Goal: Information Seeking & Learning: Learn about a topic

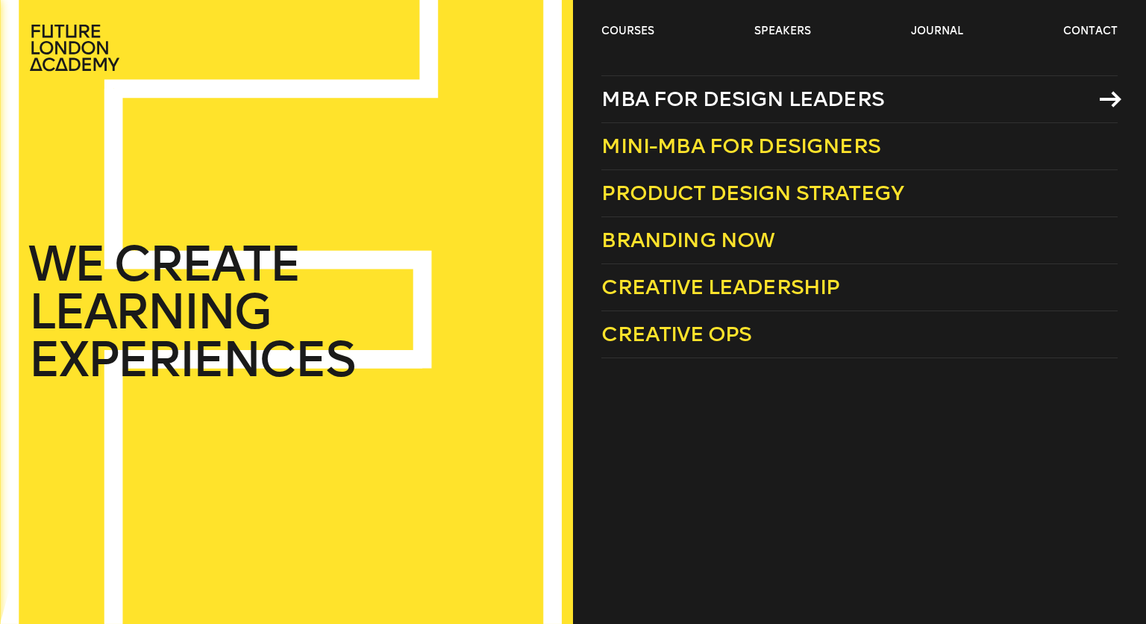
click at [641, 91] on span "MBA for Design Leaders" at bounding box center [742, 99] width 283 height 25
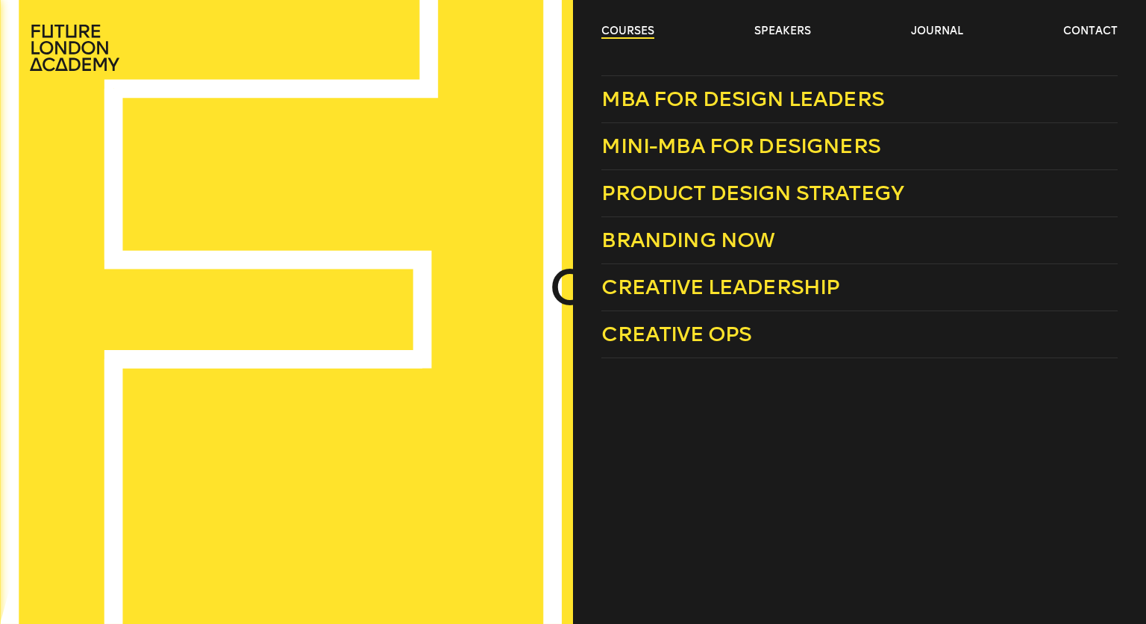
click at [630, 29] on link "courses" at bounding box center [627, 31] width 53 height 15
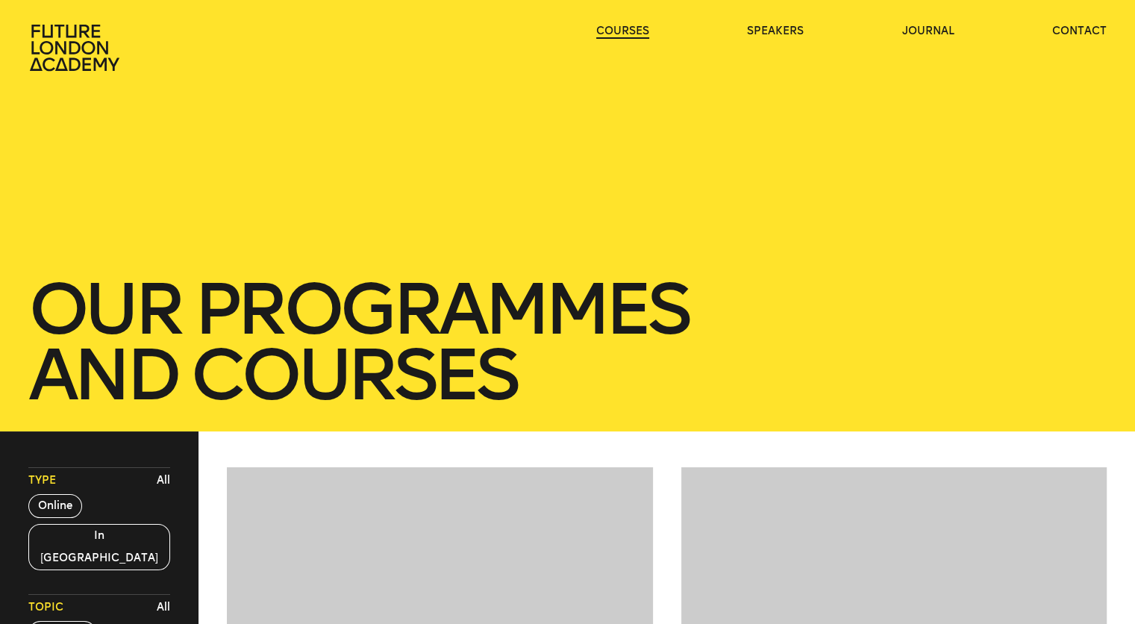
click at [630, 29] on link "courses" at bounding box center [622, 31] width 53 height 15
click at [946, 26] on link "journal" at bounding box center [927, 31] width 52 height 15
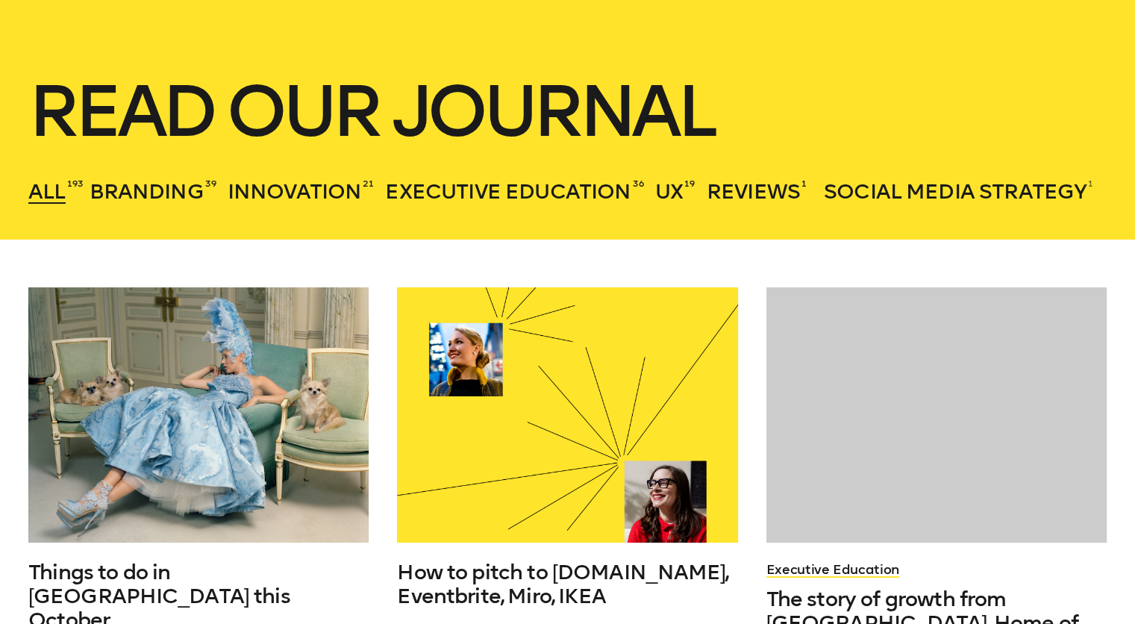
scroll to position [224, 0]
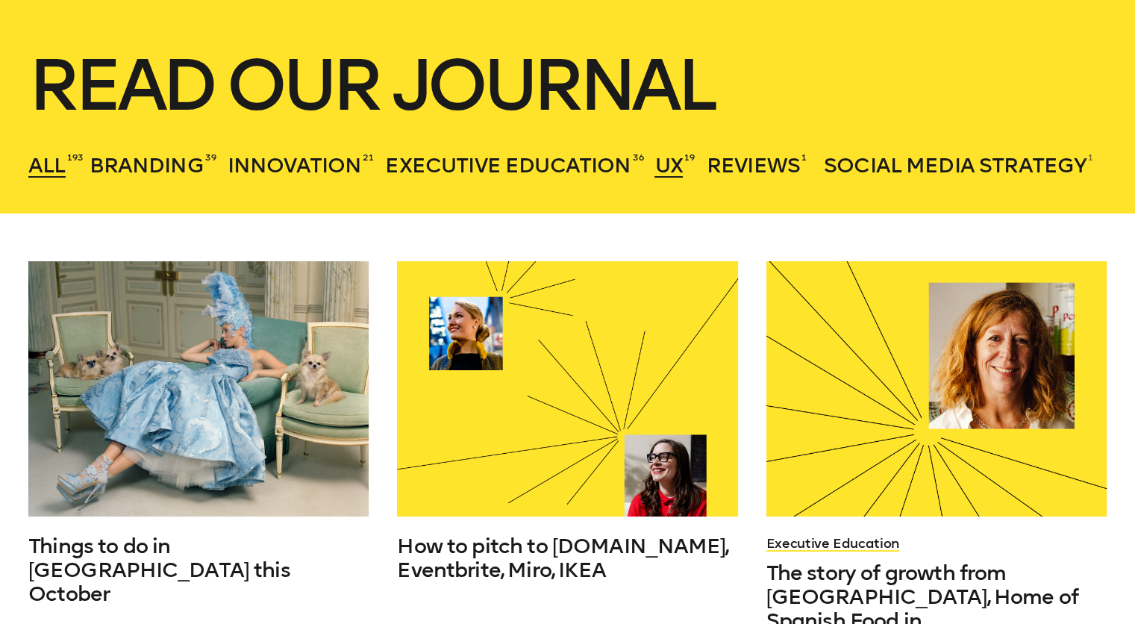
click at [663, 164] on span "UX" at bounding box center [668, 165] width 28 height 25
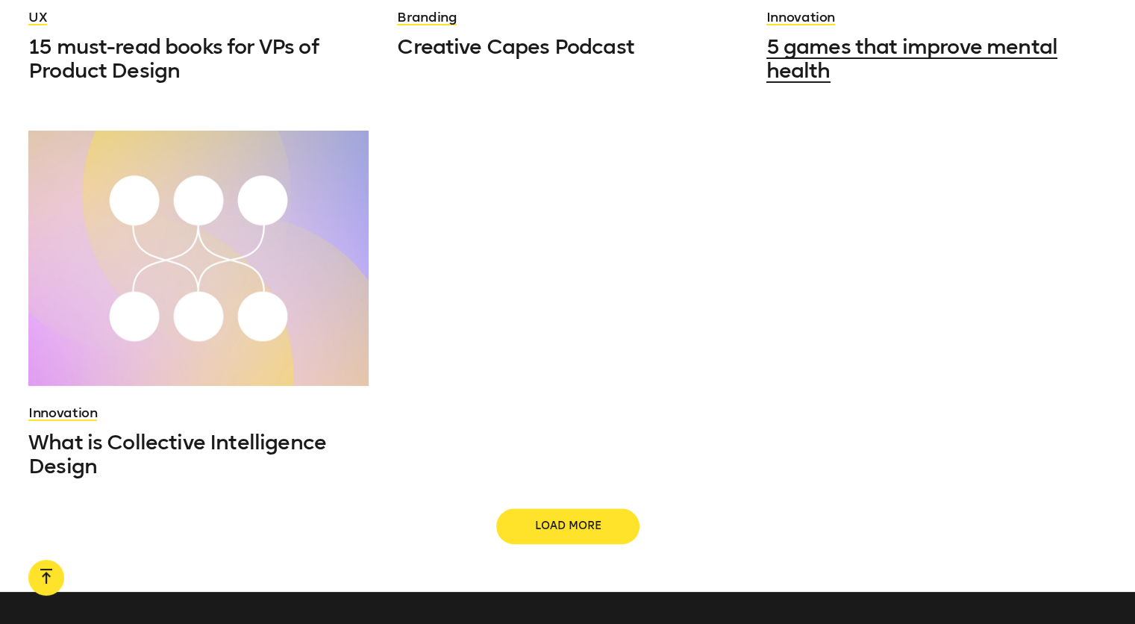
scroll to position [1566, 0]
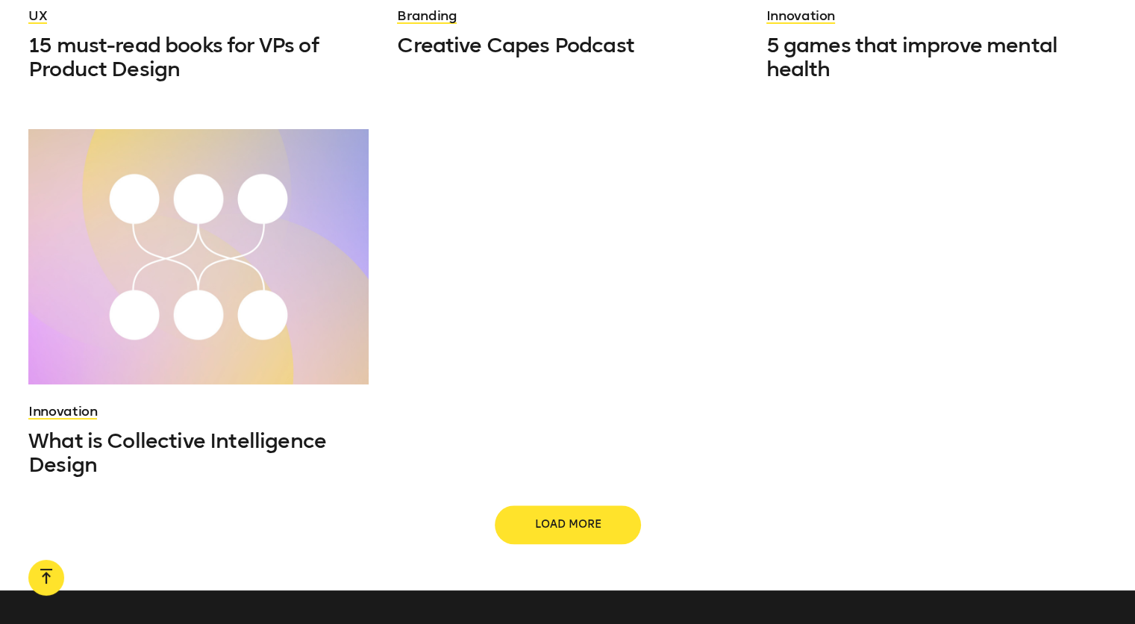
click at [591, 517] on span "Load more" at bounding box center [567, 524] width 95 height 15
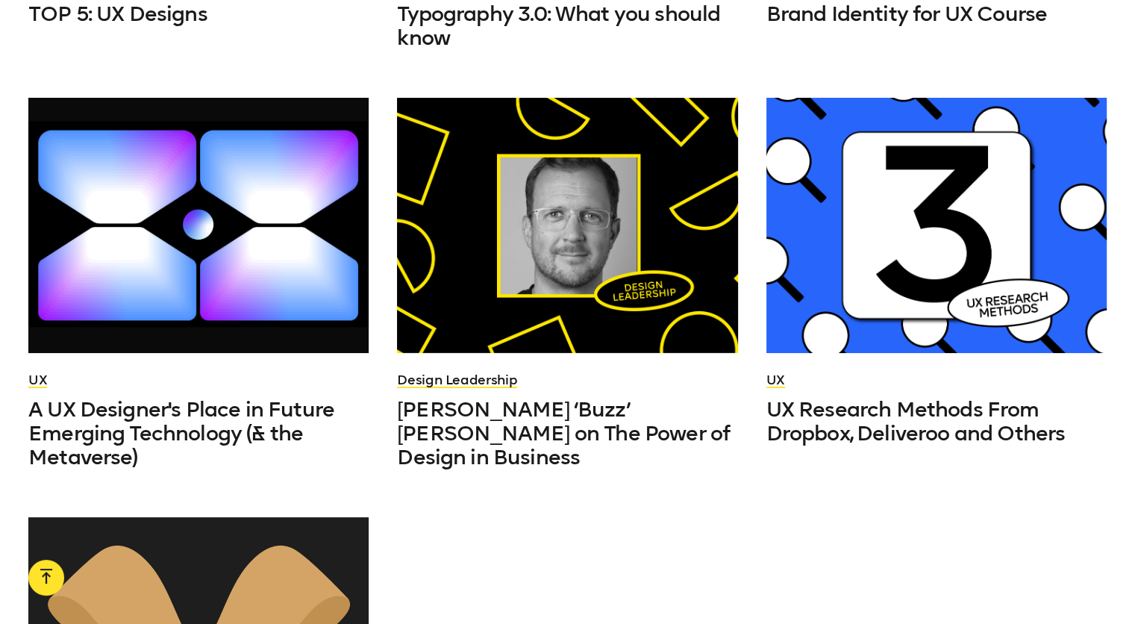
scroll to position [2387, 0]
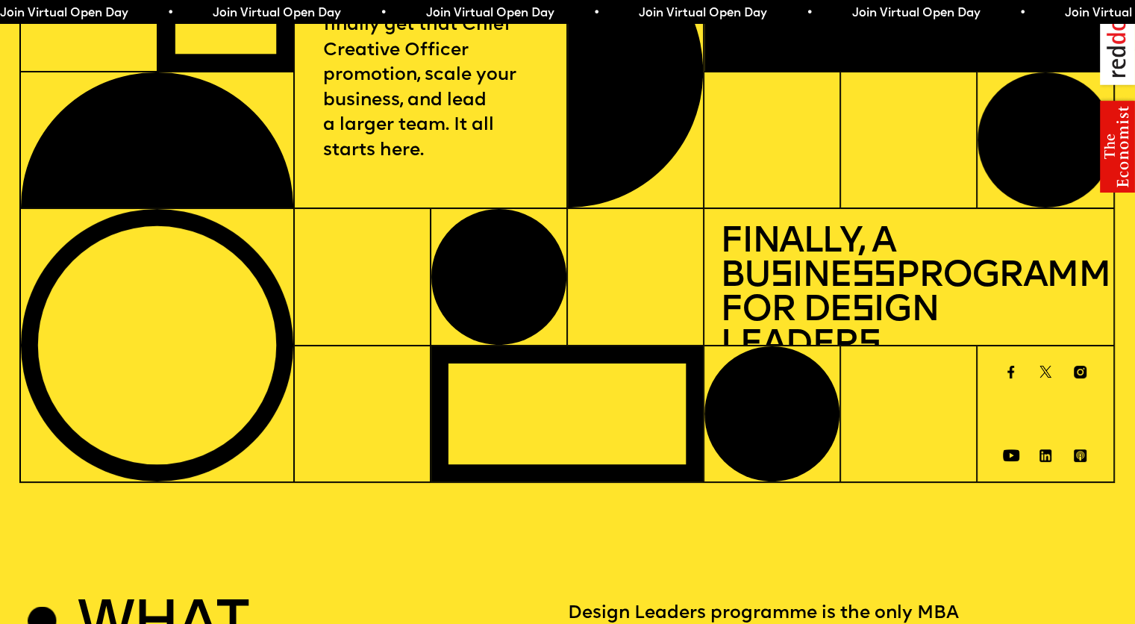
scroll to position [75, 0]
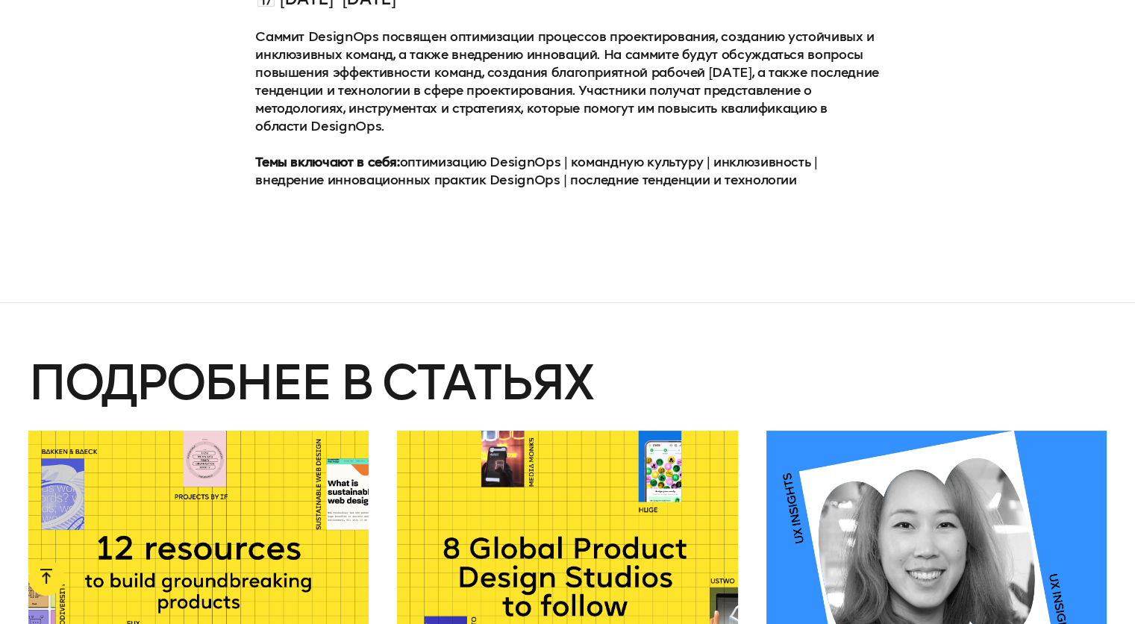
scroll to position [7229, 0]
